Goal: Task Accomplishment & Management: Manage account settings

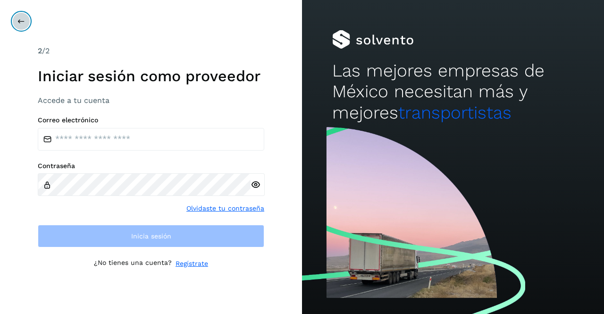
click at [20, 22] on icon at bounding box center [21, 21] width 8 height 8
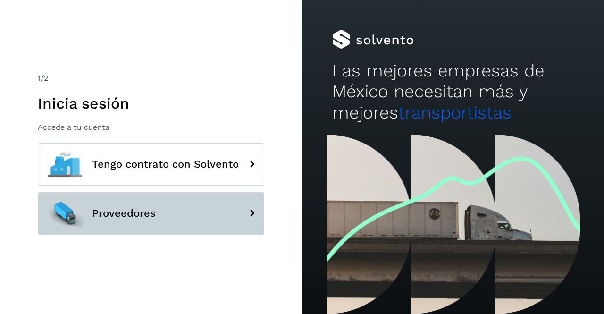
click at [183, 222] on button "Proveedores" at bounding box center [151, 213] width 226 height 42
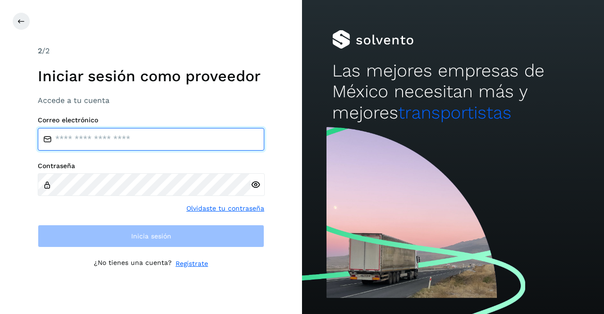
click at [150, 141] on input "email" at bounding box center [151, 139] width 226 height 23
